Goal: Task Accomplishment & Management: Manage account settings

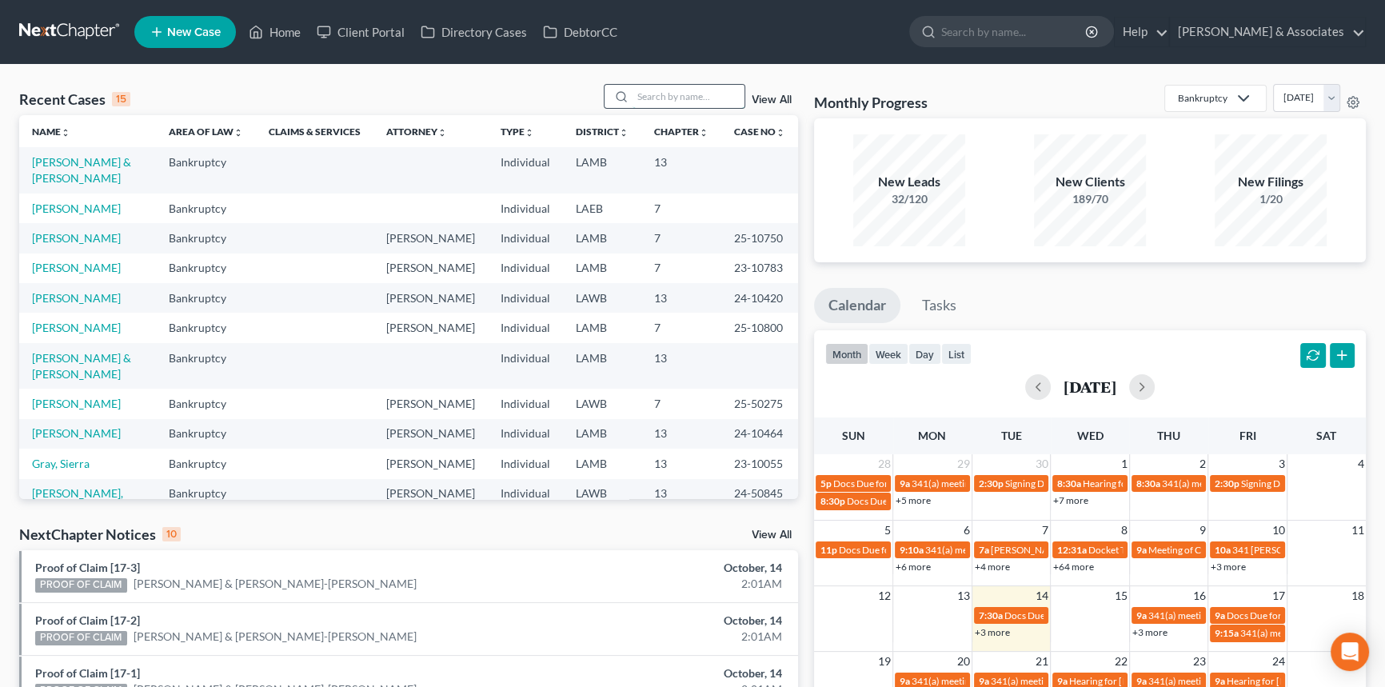
click at [708, 90] on input "search" at bounding box center [688, 96] width 112 height 23
type input "[PERSON_NAME]"
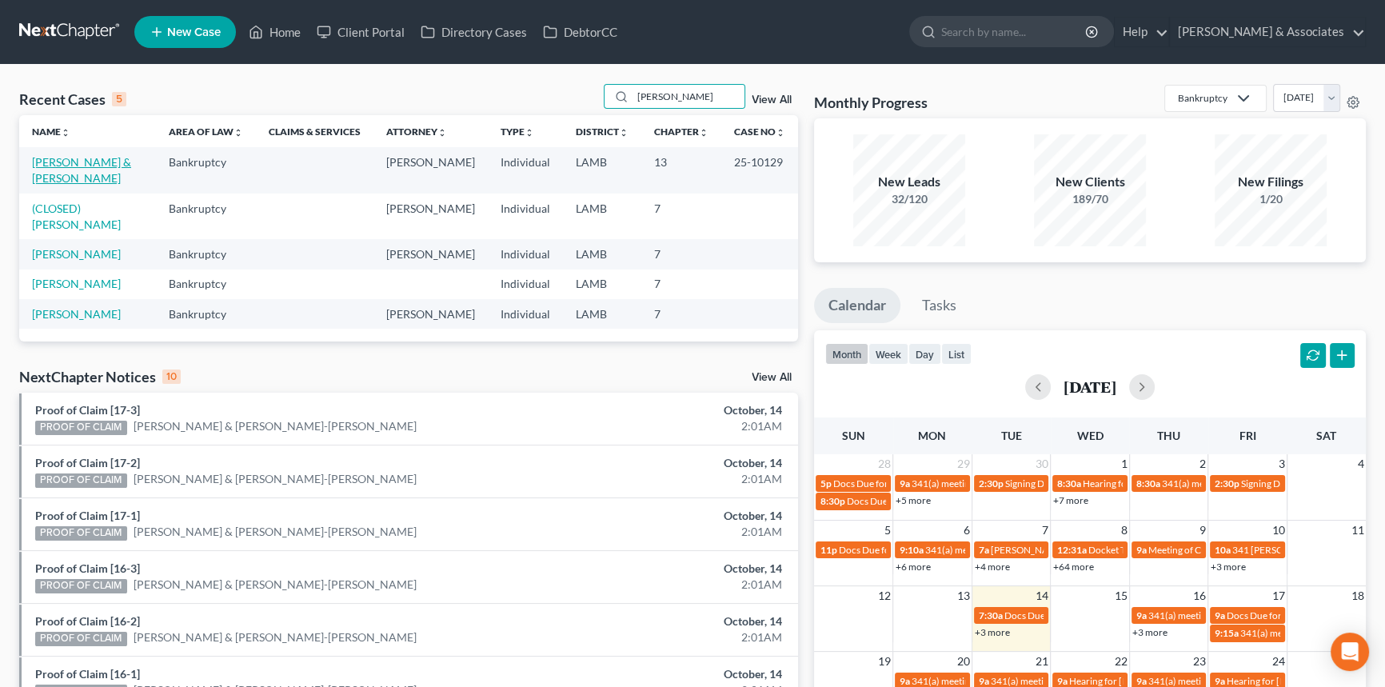
click at [96, 162] on link "[PERSON_NAME] & [PERSON_NAME]" at bounding box center [81, 170] width 99 height 30
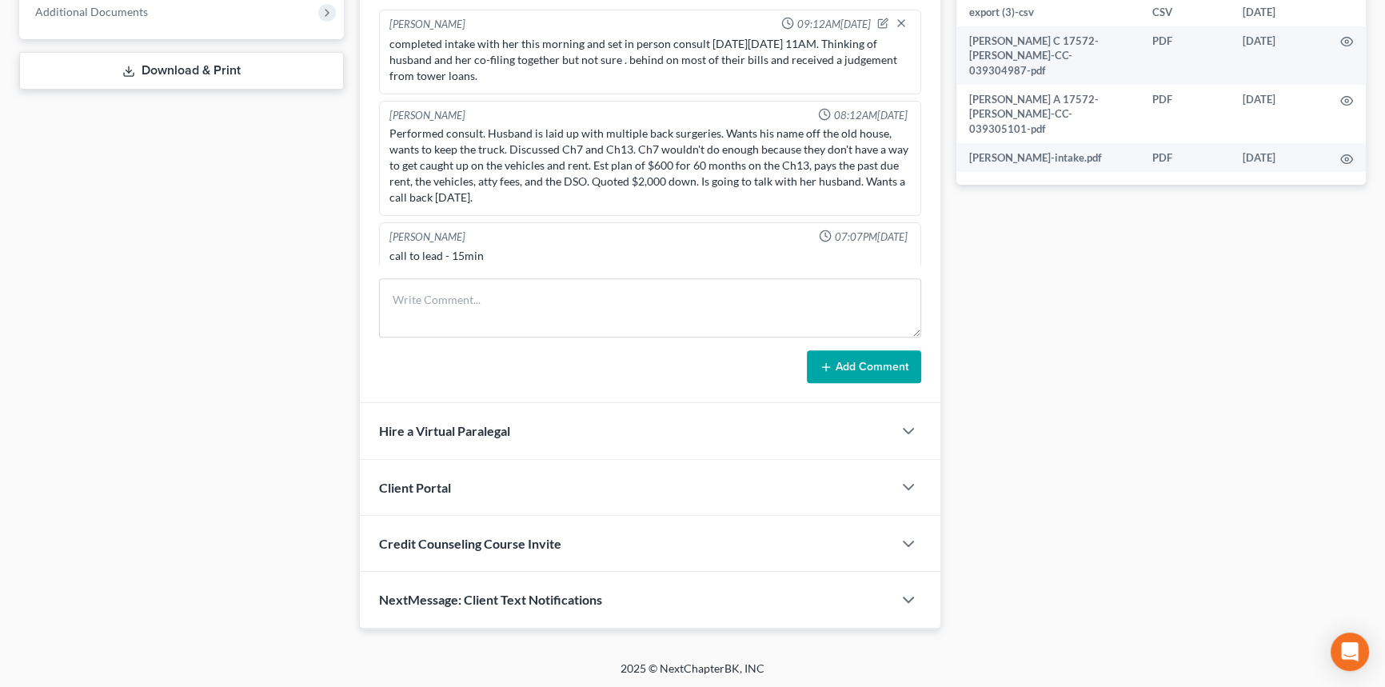
scroll to position [6854, 0]
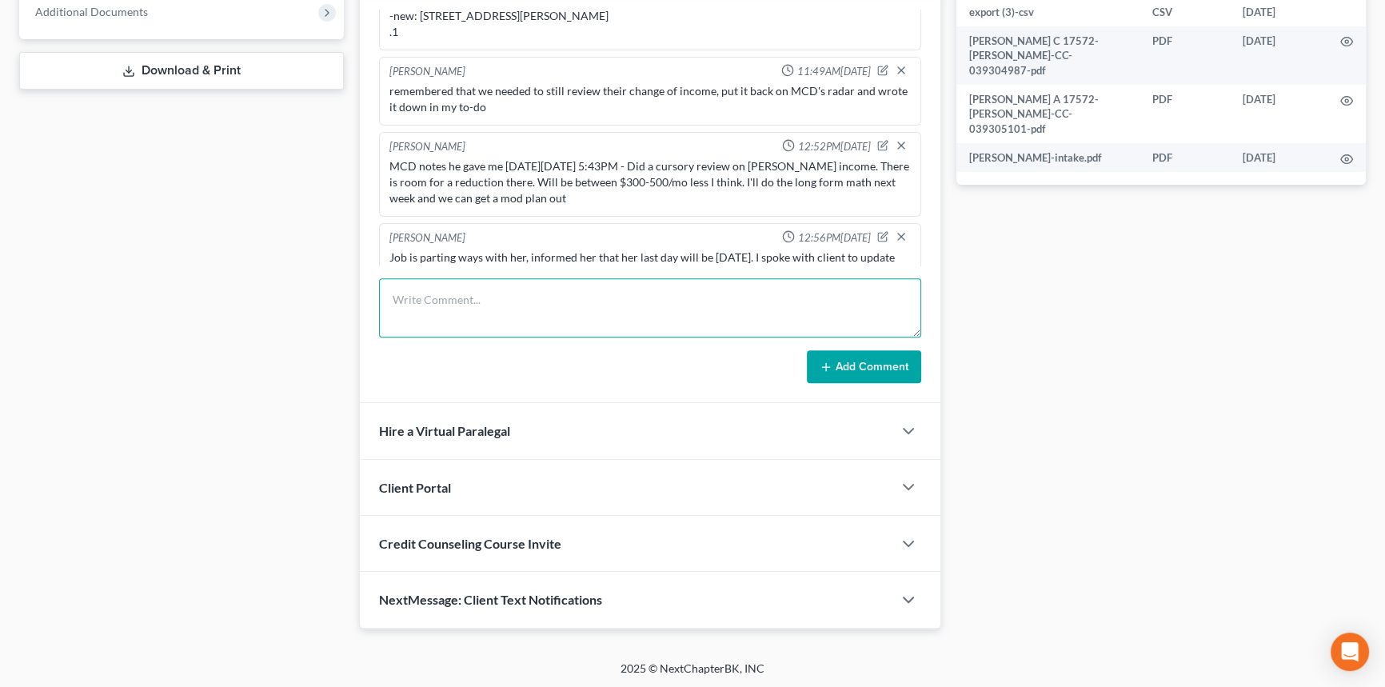
click at [554, 306] on textarea at bounding box center [650, 307] width 542 height 59
type textarea "client sent over her notice of termination from employer, uploaded to file and …"
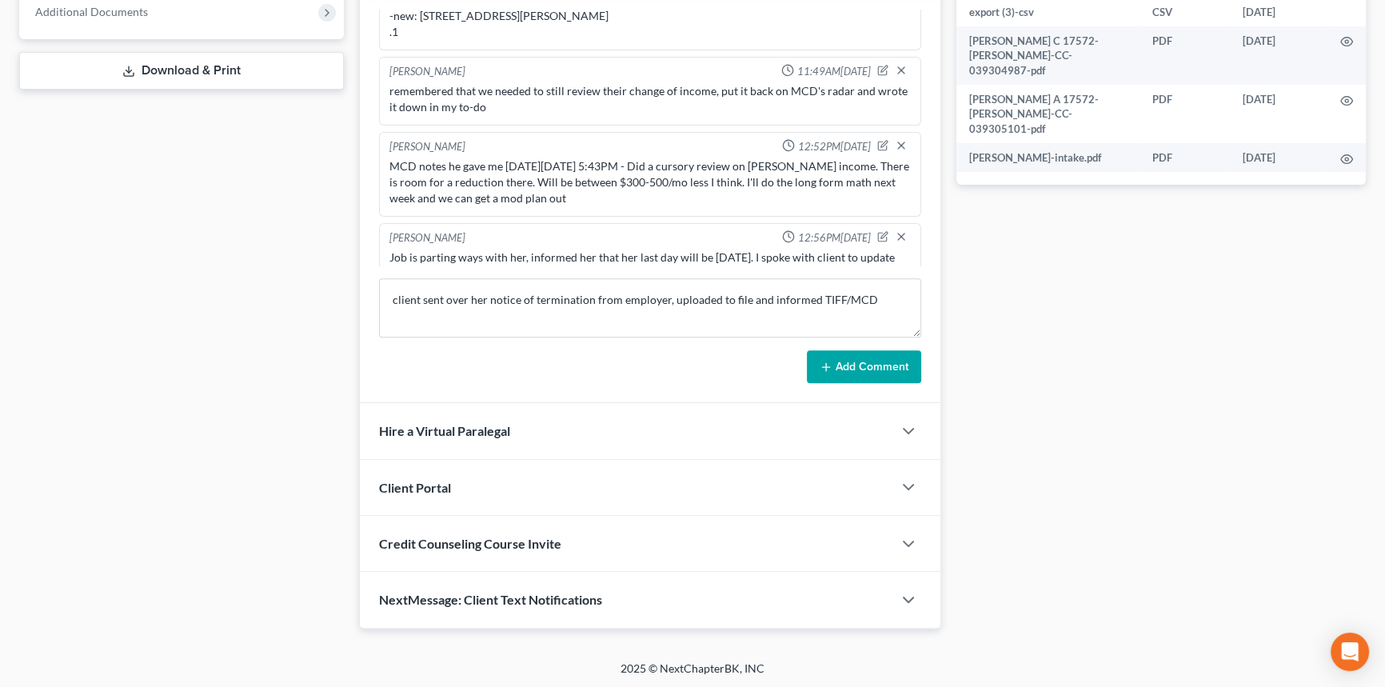
click at [873, 375] on button "Add Comment" at bounding box center [864, 367] width 114 height 34
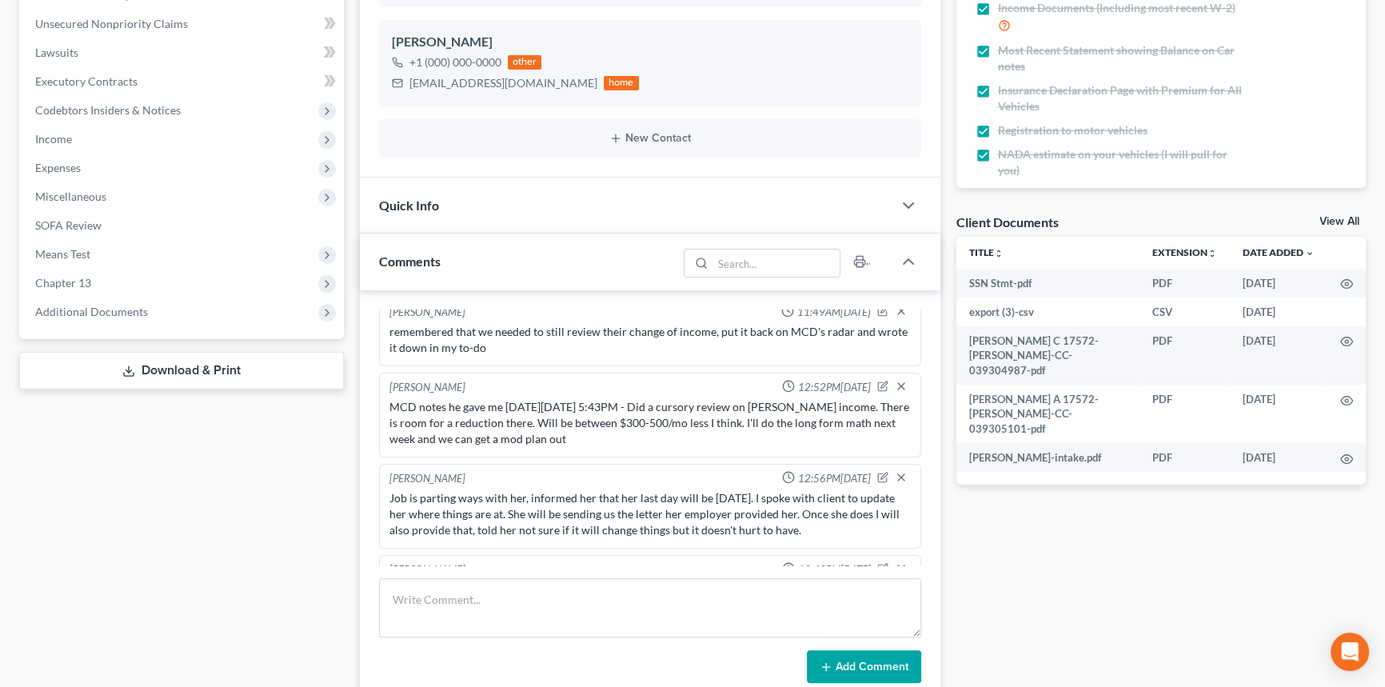
scroll to position [85, 0]
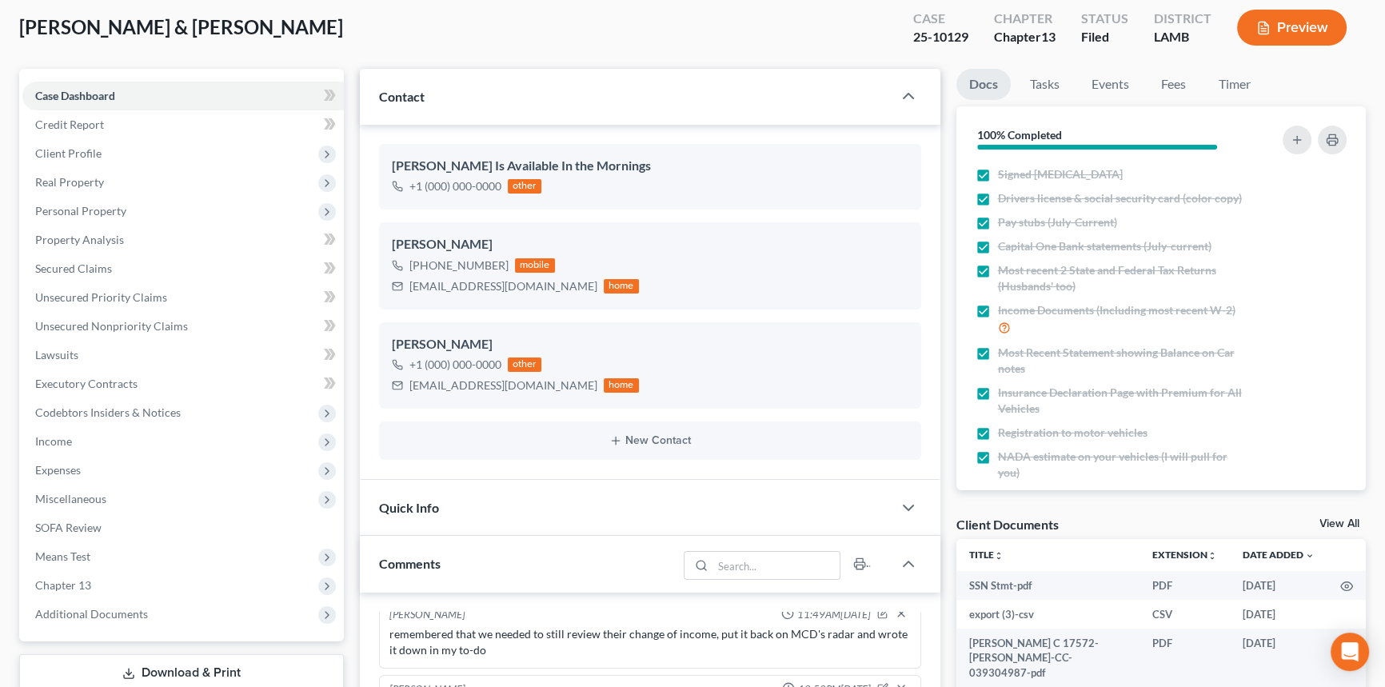
drag, startPoint x: 1276, startPoint y: 349, endPoint x: 1230, endPoint y: 206, distance: 150.4
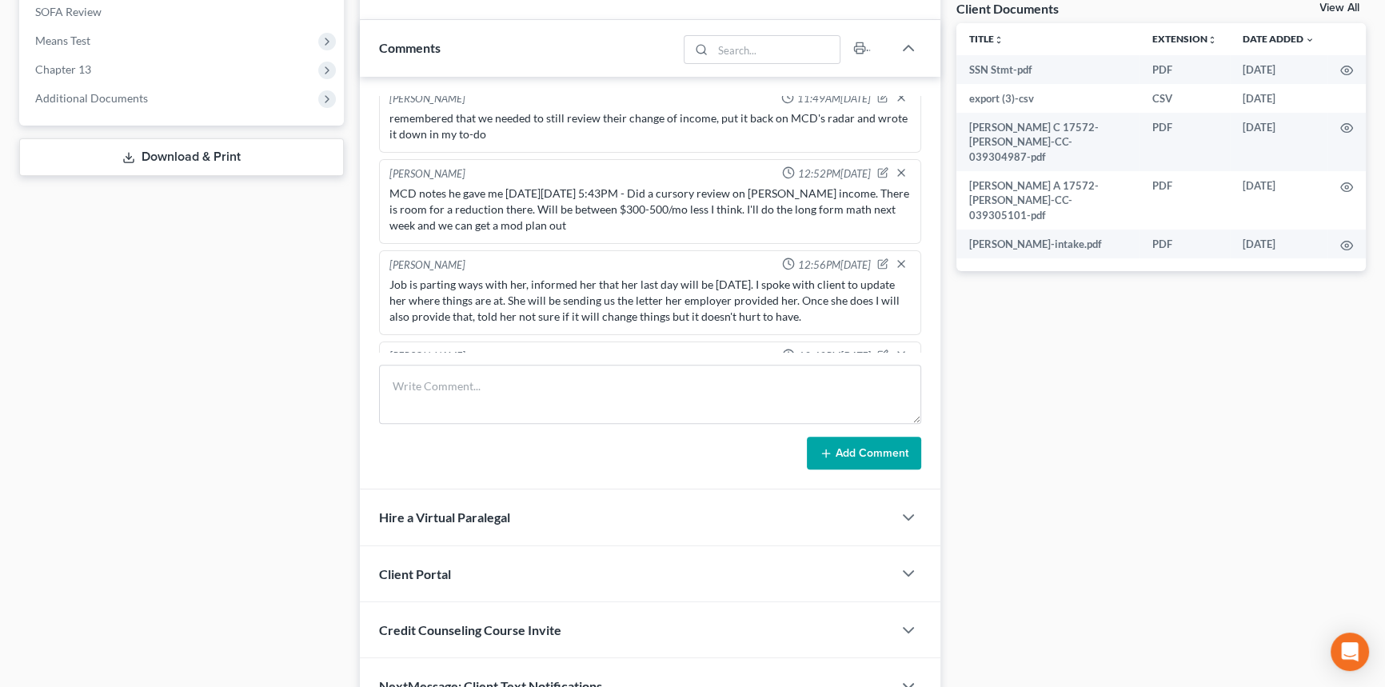
scroll to position [0, 0]
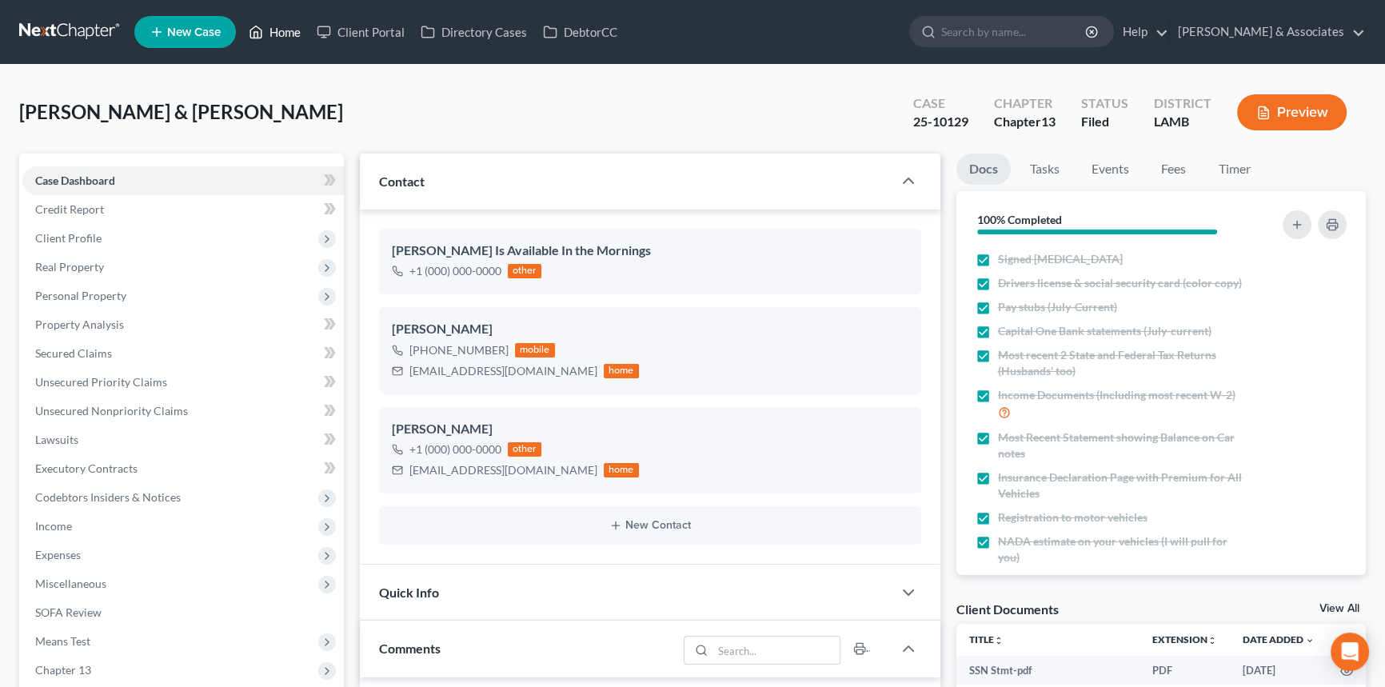
click at [273, 45] on link "Home" at bounding box center [275, 32] width 68 height 29
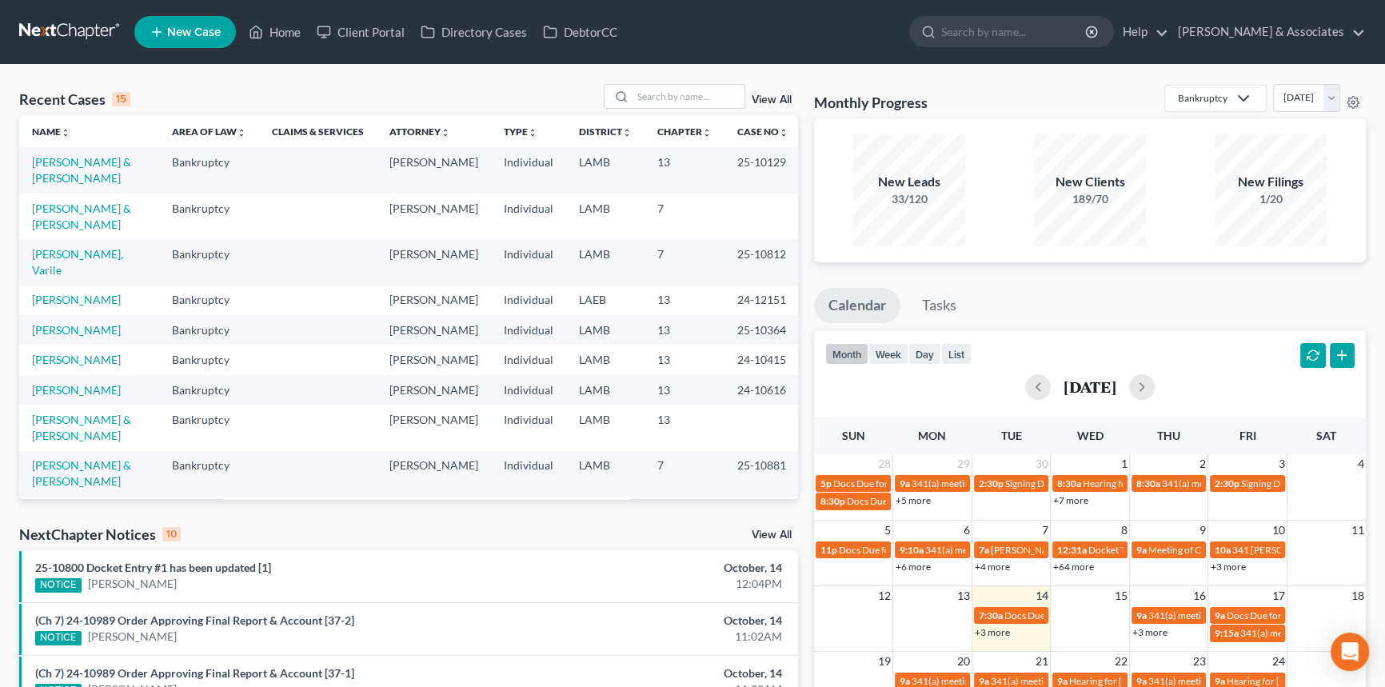
click at [670, 77] on div "Recent Cases 15 View All Name unfold_more expand_more expand_less Area of Law u…" at bounding box center [692, 593] width 1385 height 1057
click at [664, 86] on input "search" at bounding box center [688, 96] width 112 height 23
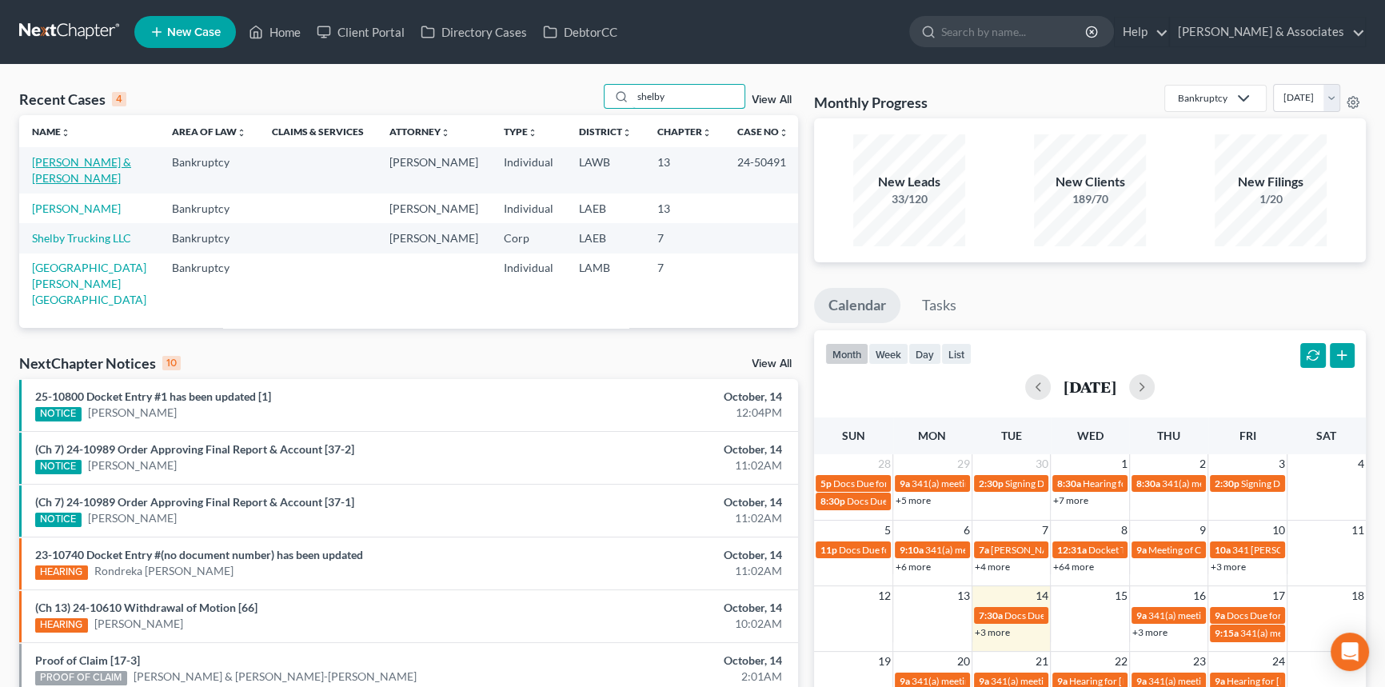
type input "shelby"
click at [64, 166] on link "[PERSON_NAME] & [PERSON_NAME]" at bounding box center [81, 170] width 99 height 30
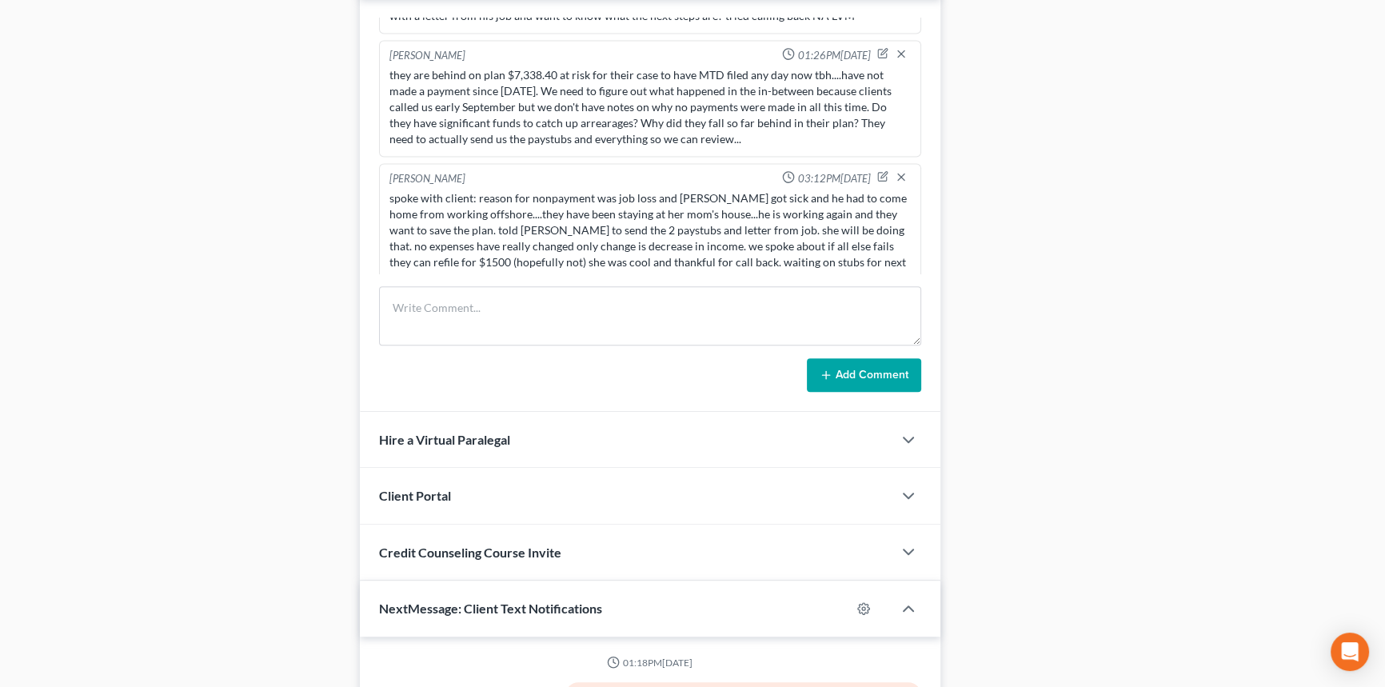
scroll to position [2928, 0]
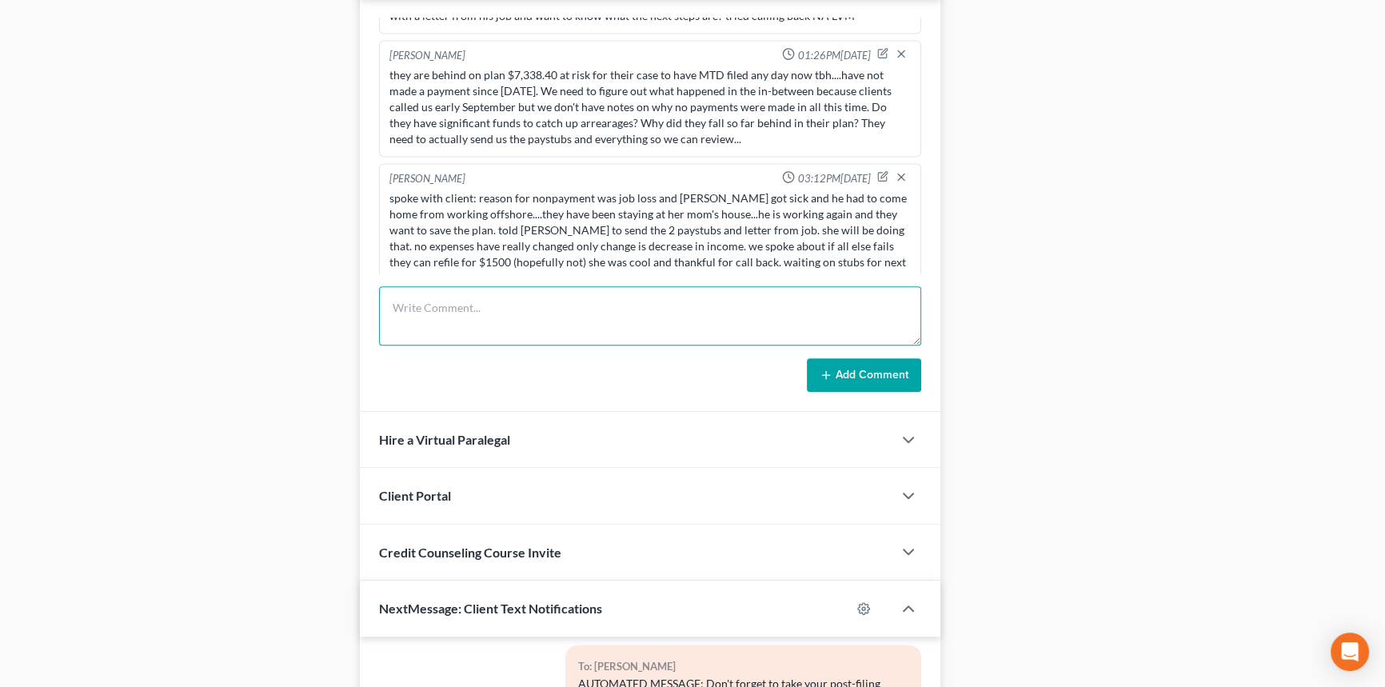
click at [472, 310] on textarea at bounding box center [650, 315] width 542 height 59
paste textarea "Good morning, My husband is faxing over paperwork. He is sending his pay agreem…"
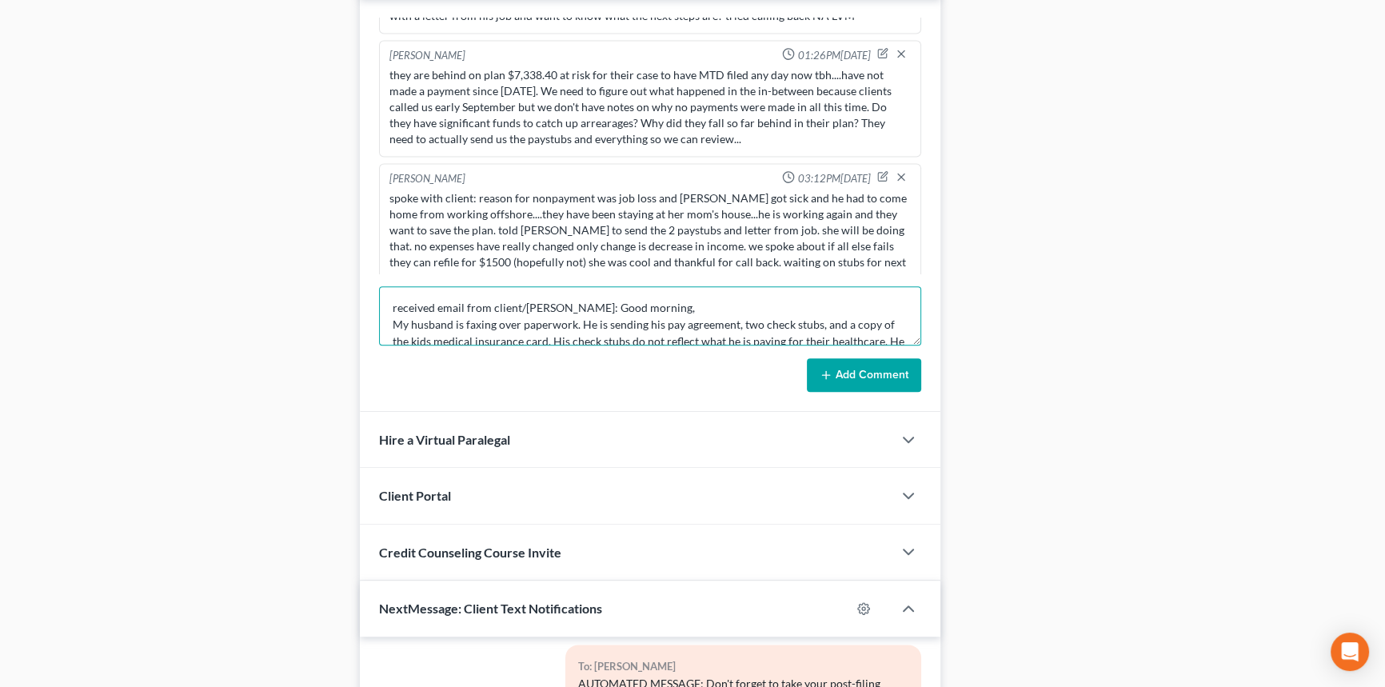
scroll to position [154, 0]
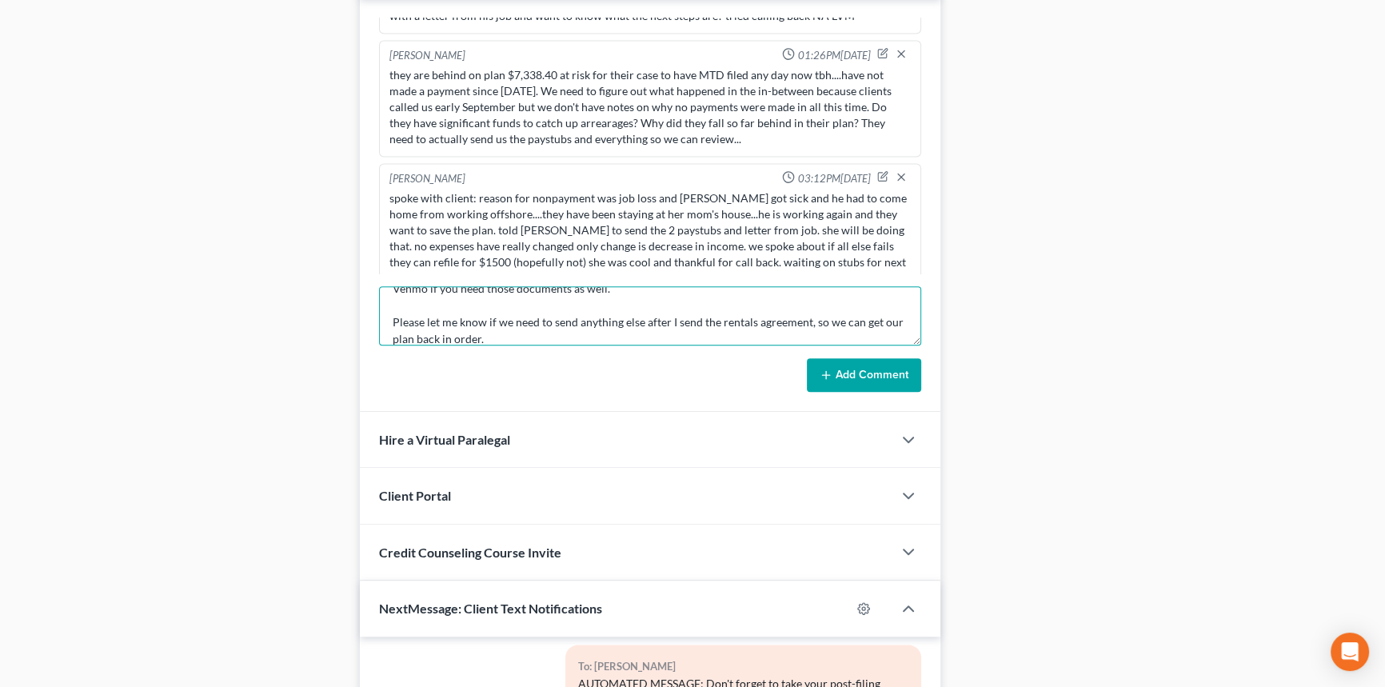
type textarea "received email from client/[PERSON_NAME]: Good morning, My husband is faxing ov…"
click at [856, 371] on button "Add Comment" at bounding box center [864, 375] width 114 height 34
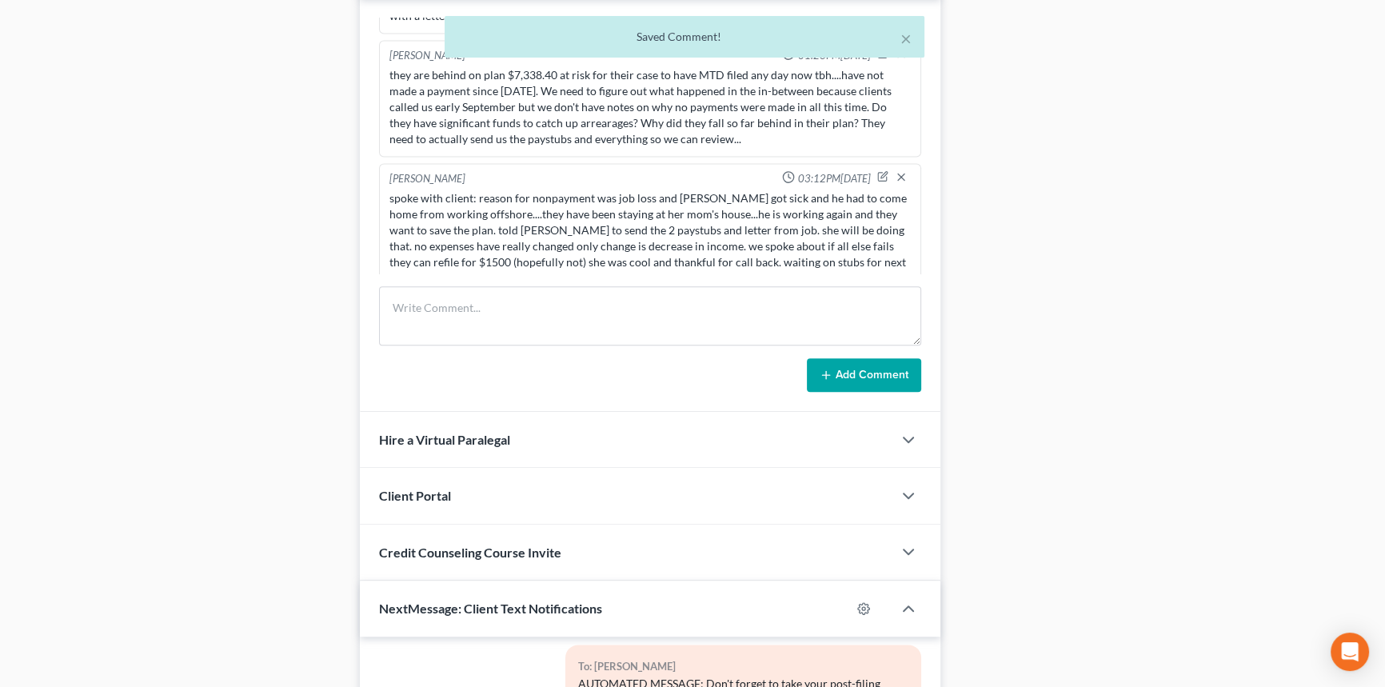
scroll to position [4326, 0]
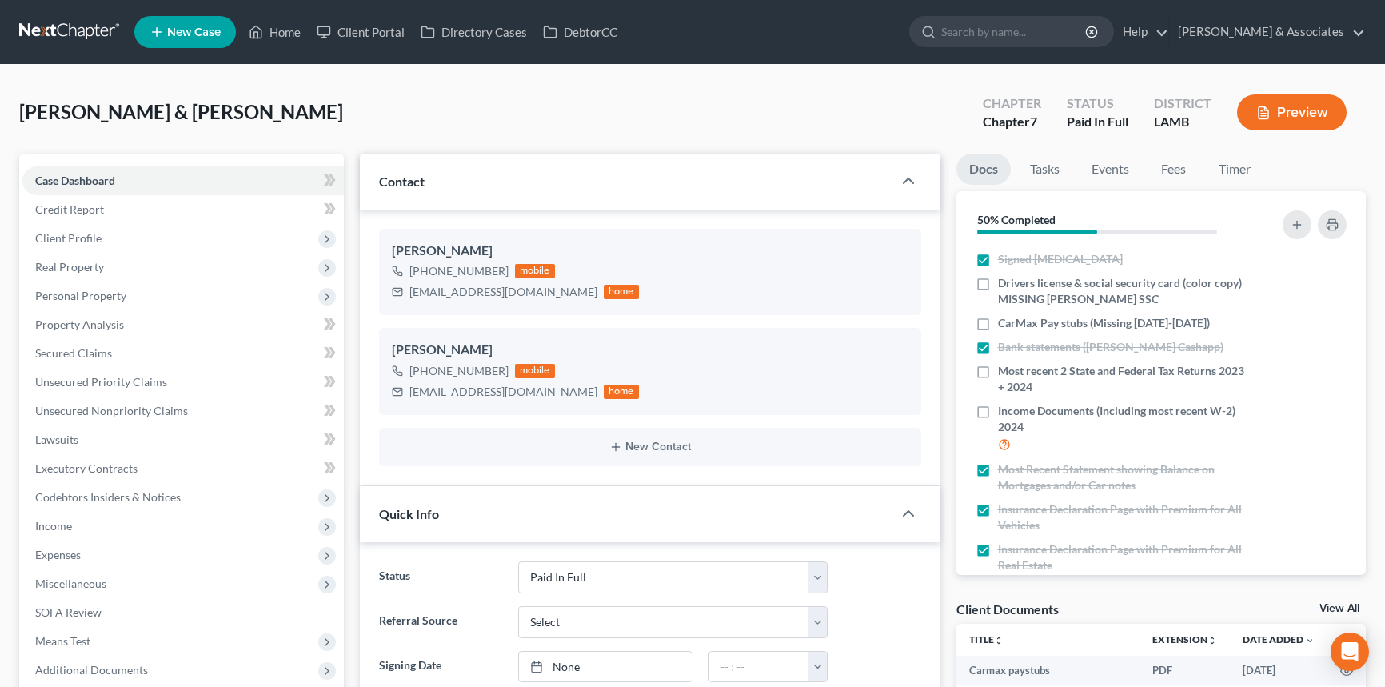
select select "17"
click at [998, 349] on label "Bank statements (LaShonda Cashapp)" at bounding box center [1110, 347] width 225 height 16
click at [1004, 349] on input "Bank statements (LaShonda Cashapp)" at bounding box center [1009, 344] width 10 height 10
click at [998, 351] on label "Bank statements (LaShonda Cashapp)" at bounding box center [1110, 347] width 225 height 16
click at [1004, 349] on input "Bank statements (LaShonda Cashapp)" at bounding box center [1009, 344] width 10 height 10
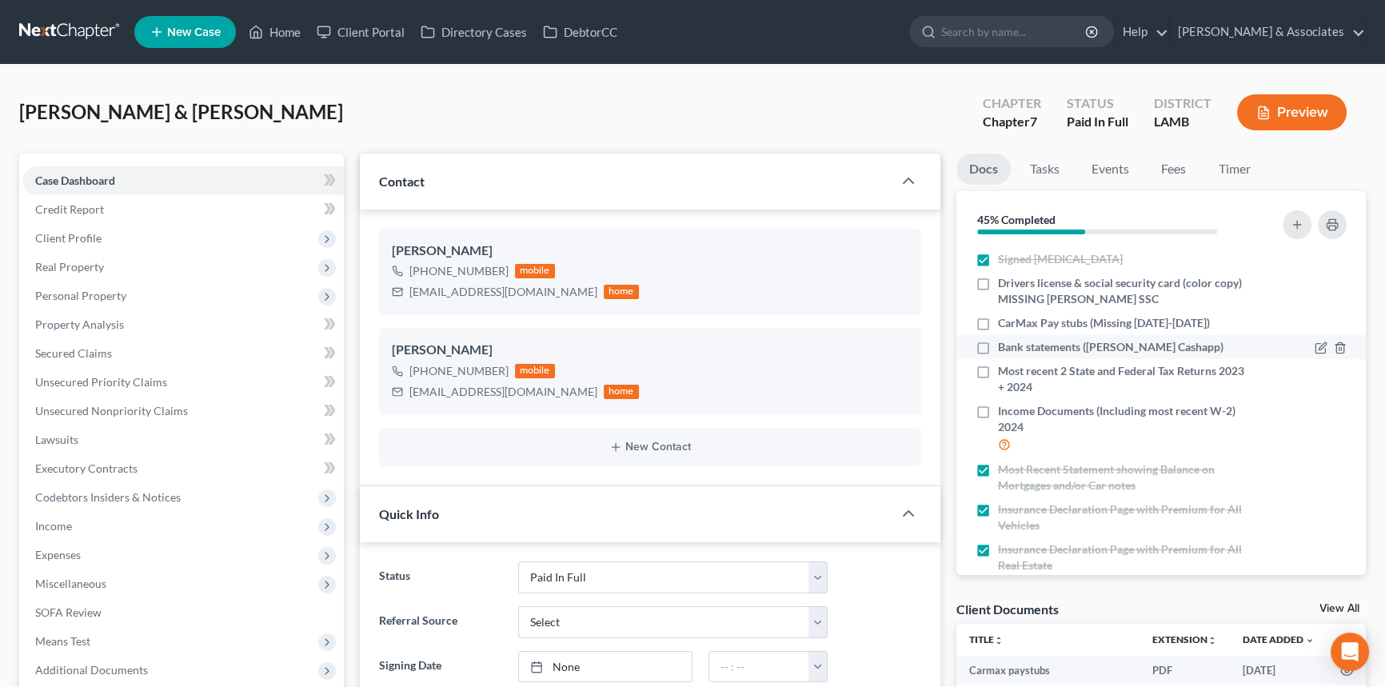
checkbox input "true"
